Goal: Transaction & Acquisition: Purchase product/service

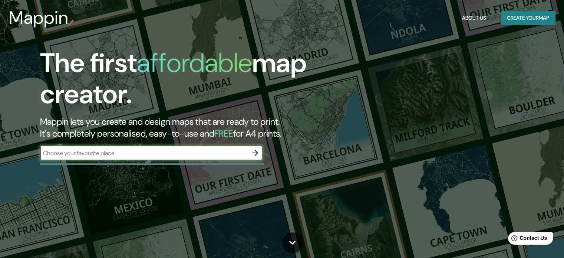
click at [231, 148] on div "​" at bounding box center [151, 152] width 223 height 15
type input "san [PERSON_NAME] potosi"
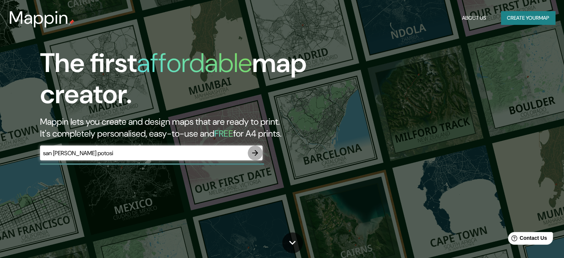
click at [251, 153] on icon "button" at bounding box center [255, 152] width 9 height 9
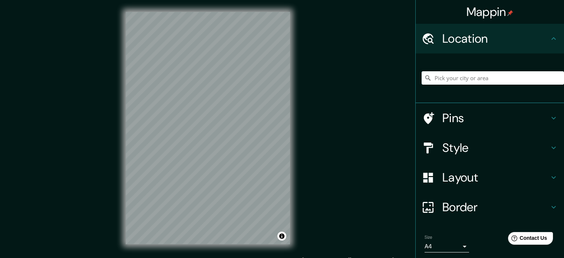
click at [536, 173] on h4 "Layout" at bounding box center [496, 177] width 107 height 15
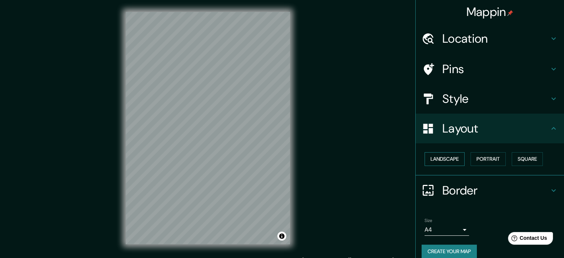
click at [444, 156] on button "Landscape" at bounding box center [445, 159] width 40 height 14
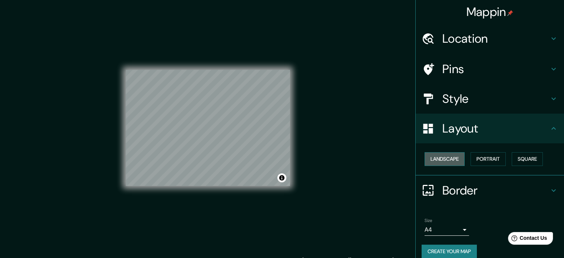
click at [444, 156] on button "Landscape" at bounding box center [445, 159] width 40 height 14
click at [490, 157] on button "Portrait" at bounding box center [488, 159] width 35 height 14
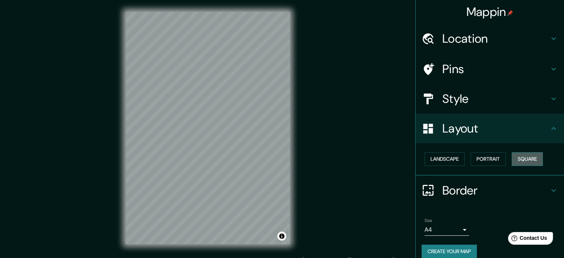
click at [516, 158] on button "Square" at bounding box center [527, 159] width 31 height 14
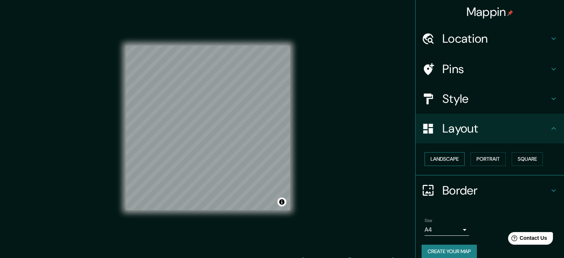
click at [452, 160] on button "Landscape" at bounding box center [445, 159] width 40 height 14
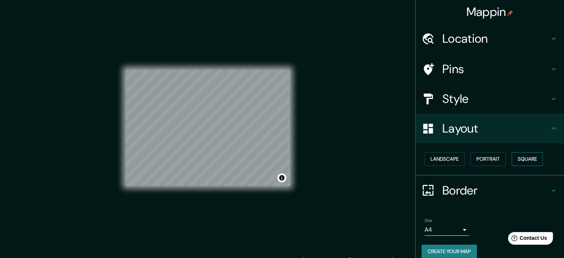
click at [518, 160] on button "Square" at bounding box center [527, 159] width 31 height 14
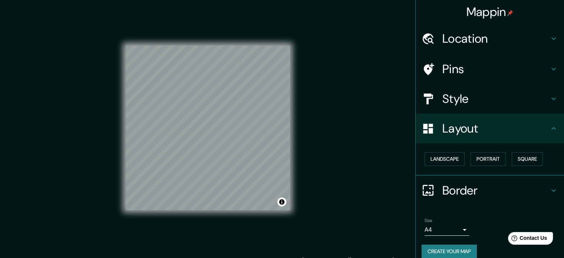
click at [489, 191] on h4 "Border" at bounding box center [496, 190] width 107 height 15
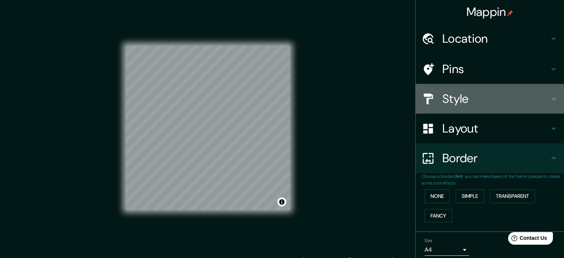
click at [499, 110] on div "Style" at bounding box center [490, 99] width 148 height 30
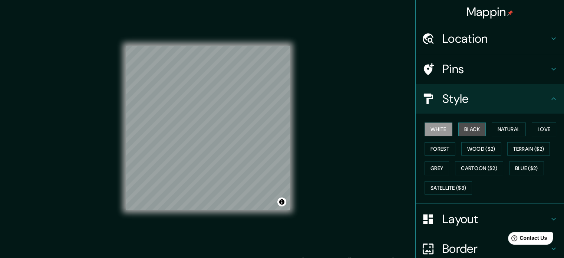
click at [471, 131] on button "Black" at bounding box center [473, 129] width 28 height 14
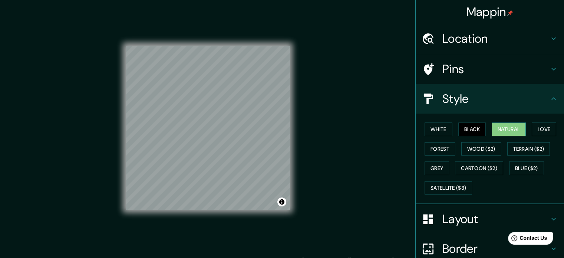
click at [501, 128] on button "Natural" at bounding box center [509, 129] width 34 height 14
click at [544, 133] on button "Love" at bounding box center [544, 129] width 24 height 14
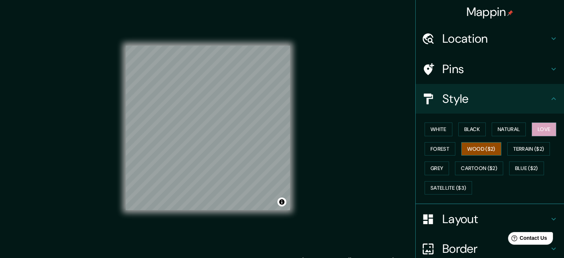
click at [478, 150] on button "Wood ($2)" at bounding box center [482, 149] width 40 height 14
click at [304, 153] on div "Mappin Location Pins Style [PERSON_NAME] Black Natural Love Forest [PERSON_NAME…" at bounding box center [282, 134] width 564 height 268
click at [550, 38] on icon at bounding box center [554, 38] width 9 height 9
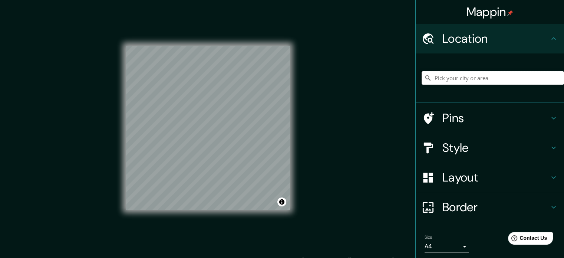
click at [460, 84] on input "Pick your city or area" at bounding box center [493, 77] width 143 height 13
click at [480, 78] on input "Pick your city or area" at bounding box center [493, 77] width 143 height 13
click at [485, 76] on input "entronque [PERSON_NAME]" at bounding box center [493, 77] width 143 height 13
type input "[GEOGRAPHIC_DATA], [GEOGRAPHIC_DATA], [GEOGRAPHIC_DATA]"
click at [451, 83] on input "[GEOGRAPHIC_DATA], [GEOGRAPHIC_DATA], [GEOGRAPHIC_DATA]" at bounding box center [493, 77] width 143 height 13
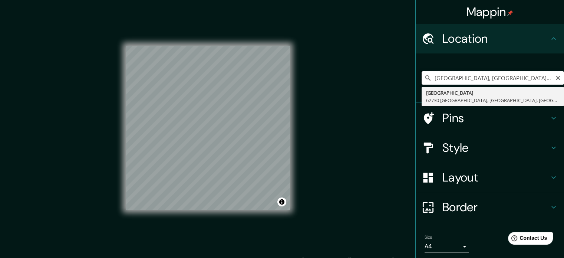
click at [557, 78] on input "[GEOGRAPHIC_DATA], [GEOGRAPHIC_DATA], [GEOGRAPHIC_DATA]" at bounding box center [493, 77] width 143 height 13
click at [556, 78] on icon "Clear" at bounding box center [558, 78] width 4 height 4
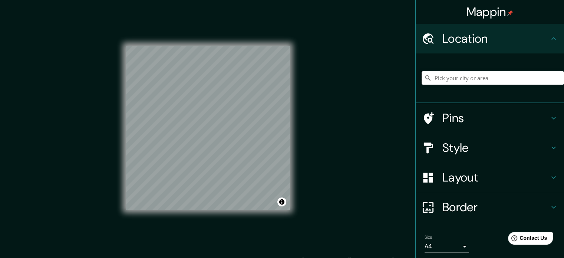
paste input "[GEOGRAPHIC_DATA][PERSON_NAME], S.L.P."
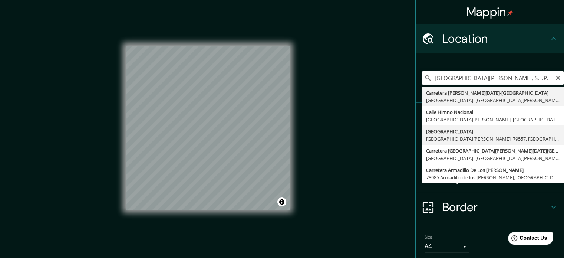
type input "[GEOGRAPHIC_DATA], [GEOGRAPHIC_DATA][PERSON_NAME], [GEOGRAPHIC_DATA], [GEOGRAPH…"
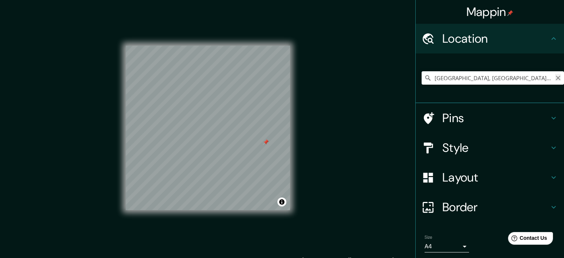
click at [556, 78] on icon "Clear" at bounding box center [559, 78] width 6 height 6
click at [474, 76] on input "Pick your city or area" at bounding box center [493, 77] width 143 height 13
paste input "[GEOGRAPHIC_DATA][PERSON_NAME], S.L.P."
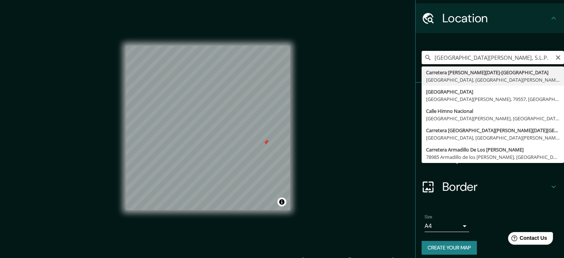
scroll to position [25, 0]
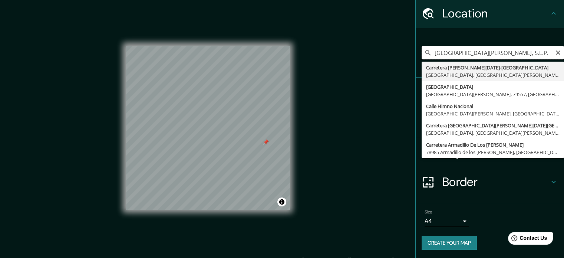
type input "[GEOGRAPHIC_DATA][PERSON_NAME], S.L.P."
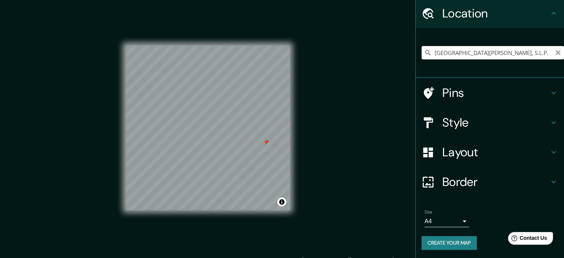
click at [556, 53] on icon "Clear" at bounding box center [558, 52] width 4 height 4
paste input "X5PG+[GEOGRAPHIC_DATA][PERSON_NAME], [GEOGRAPHIC_DATA][PERSON_NAME]"
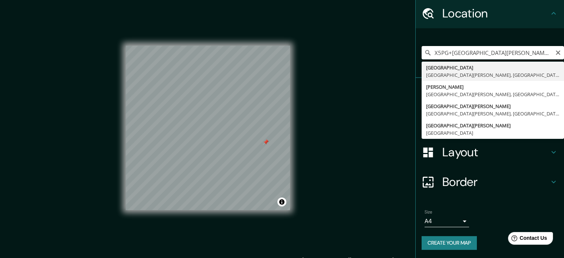
type input "[GEOGRAPHIC_DATA], [GEOGRAPHIC_DATA][PERSON_NAME], [GEOGRAPHIC_DATA]"
